Goal: Task Accomplishment & Management: Use online tool/utility

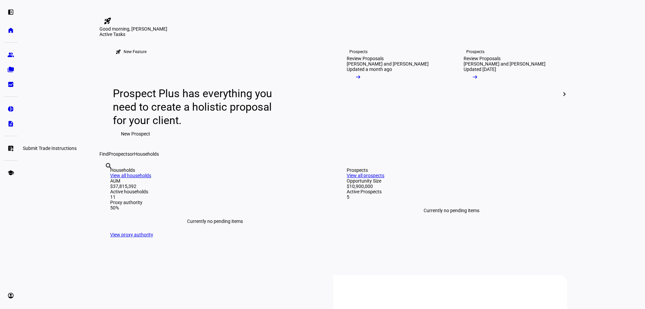
click at [11, 151] on eth-mat-symbol "list_alt_add" at bounding box center [10, 148] width 7 height 7
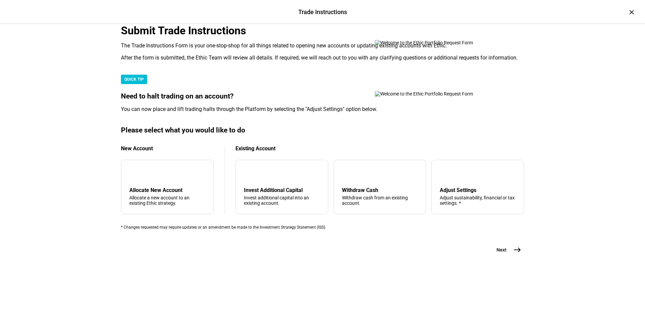
scroll to position [134, 0]
click at [359, 198] on div "arrow_upward Withdraw Cash Withdraw cash from an existing account." at bounding box center [379, 186] width 93 height 54
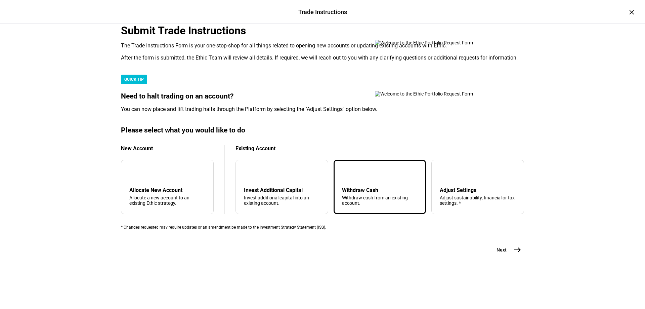
click at [518, 253] on mat-icon "east" at bounding box center [517, 249] width 8 height 8
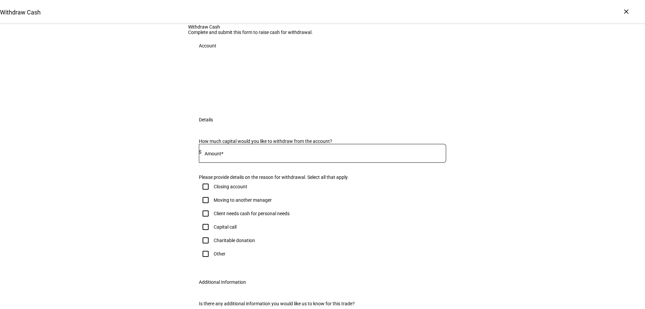
scroll to position [34, 0]
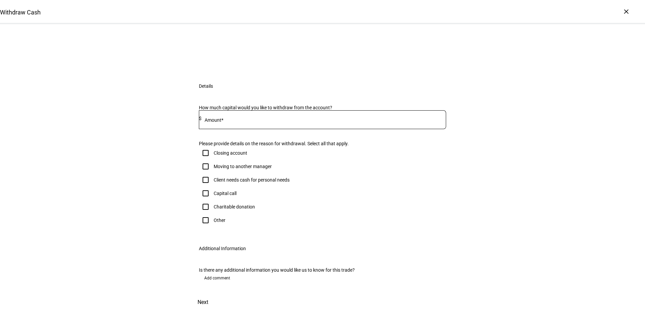
click at [205, 186] on input "Client needs cash for personal needs" at bounding box center [205, 179] width 13 height 13
checkbox input "true"
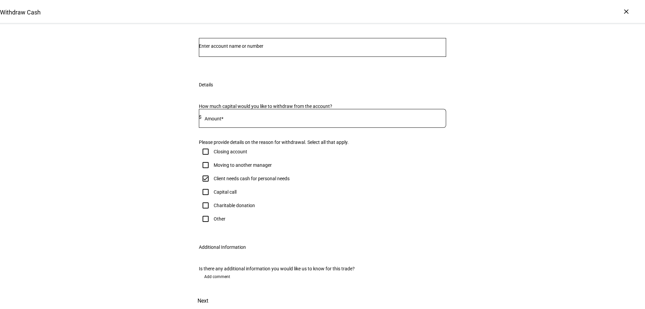
click at [247, 49] on input "Number" at bounding box center [322, 45] width 247 height 5
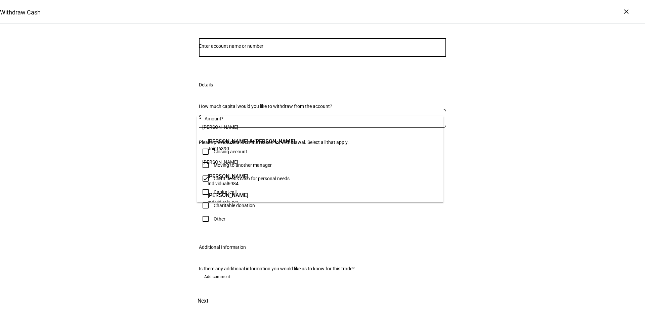
click at [252, 141] on span "[PERSON_NAME] & [PERSON_NAME]" at bounding box center [250, 141] width 87 height 8
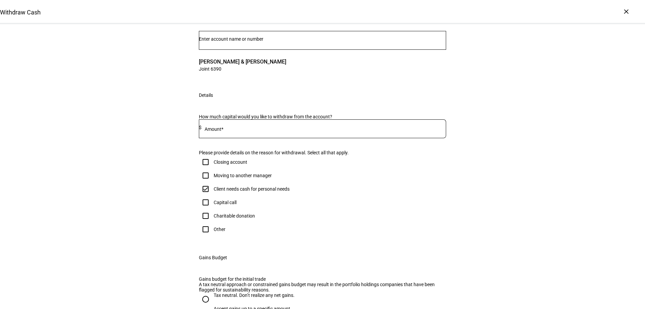
click at [340, 138] on div at bounding box center [323, 128] width 244 height 19
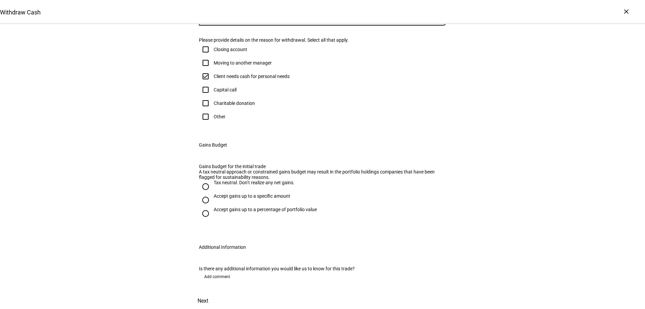
scroll to position [269, 0]
type input "75,000"
drag, startPoint x: 208, startPoint y: 172, endPoint x: 229, endPoint y: 206, distance: 39.5
click at [208, 180] on input "Tax neutral. Don’t realize any net gains." at bounding box center [205, 186] width 13 height 13
radio input "true"
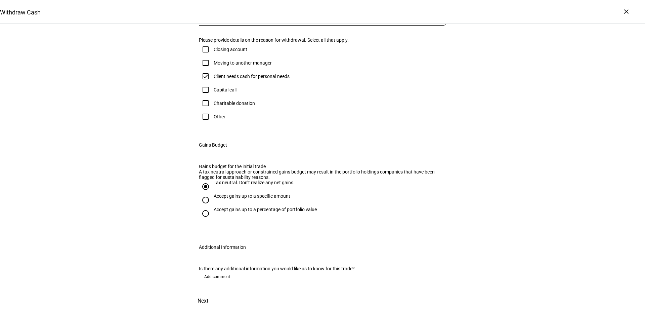
scroll to position [300, 0]
click at [218, 292] on span at bounding box center [203, 300] width 30 height 16
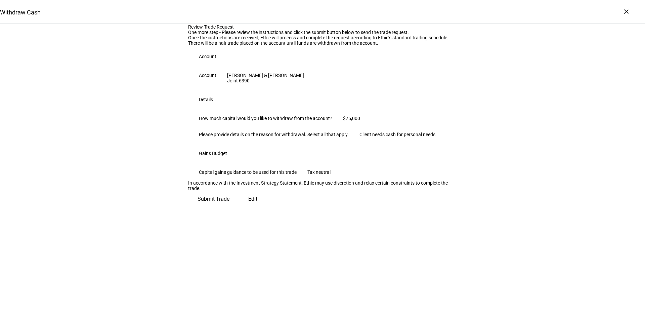
scroll to position [65, 0]
click at [229, 207] on span "Submit Trade" at bounding box center [213, 199] width 32 height 16
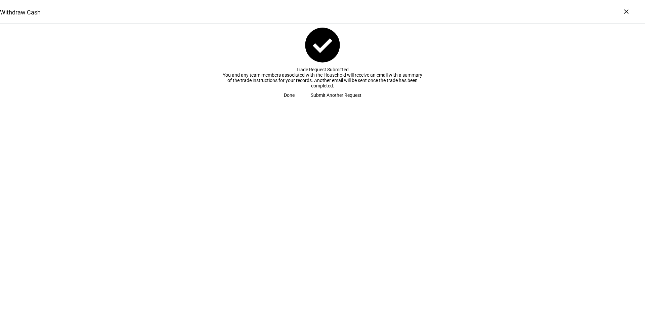
click at [302, 102] on span at bounding box center [289, 94] width 27 height 13
